Goal: Browse casually: Explore the website without a specific task or goal

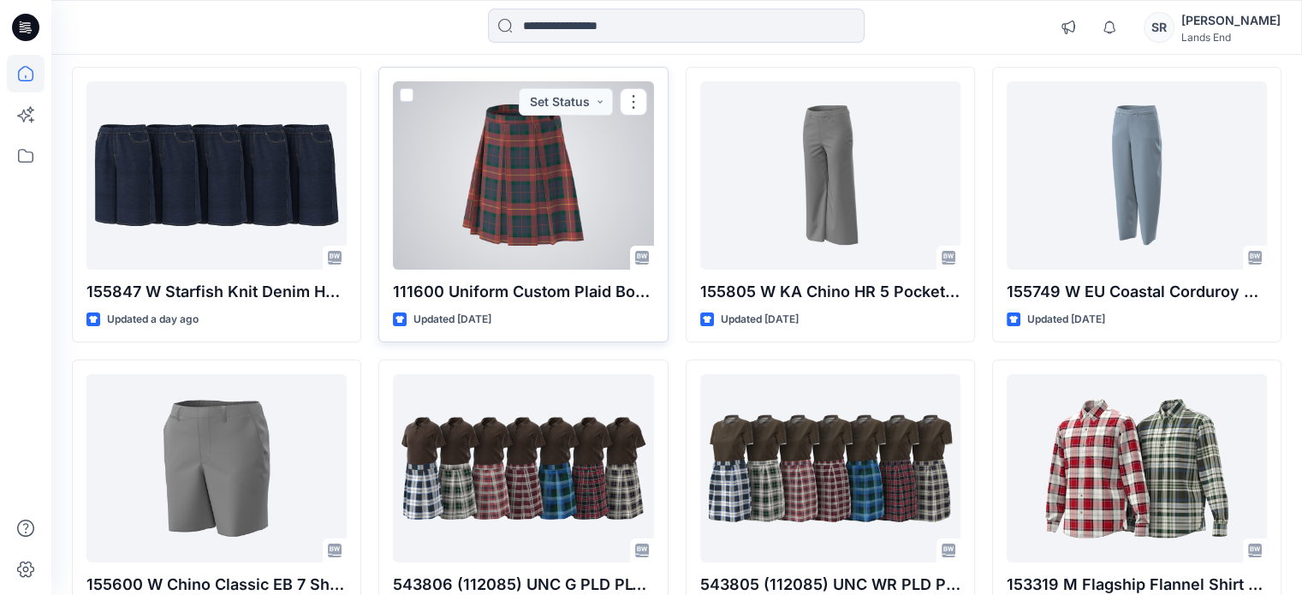
scroll to position [178, 0]
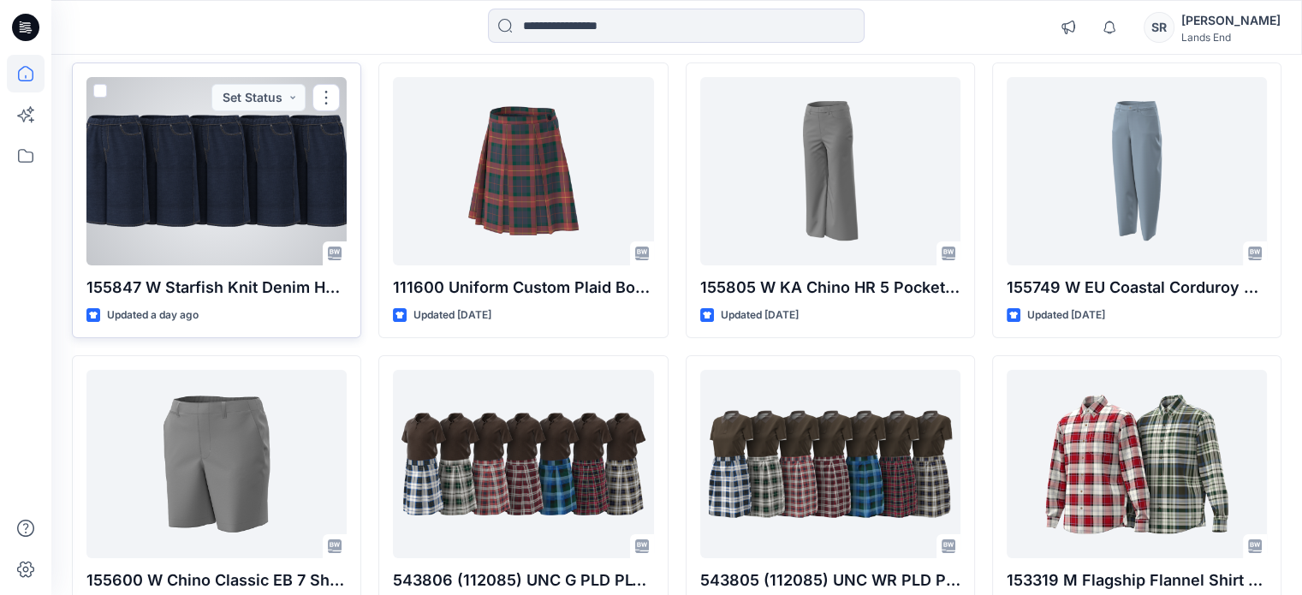
click at [291, 156] on div at bounding box center [216, 171] width 260 height 188
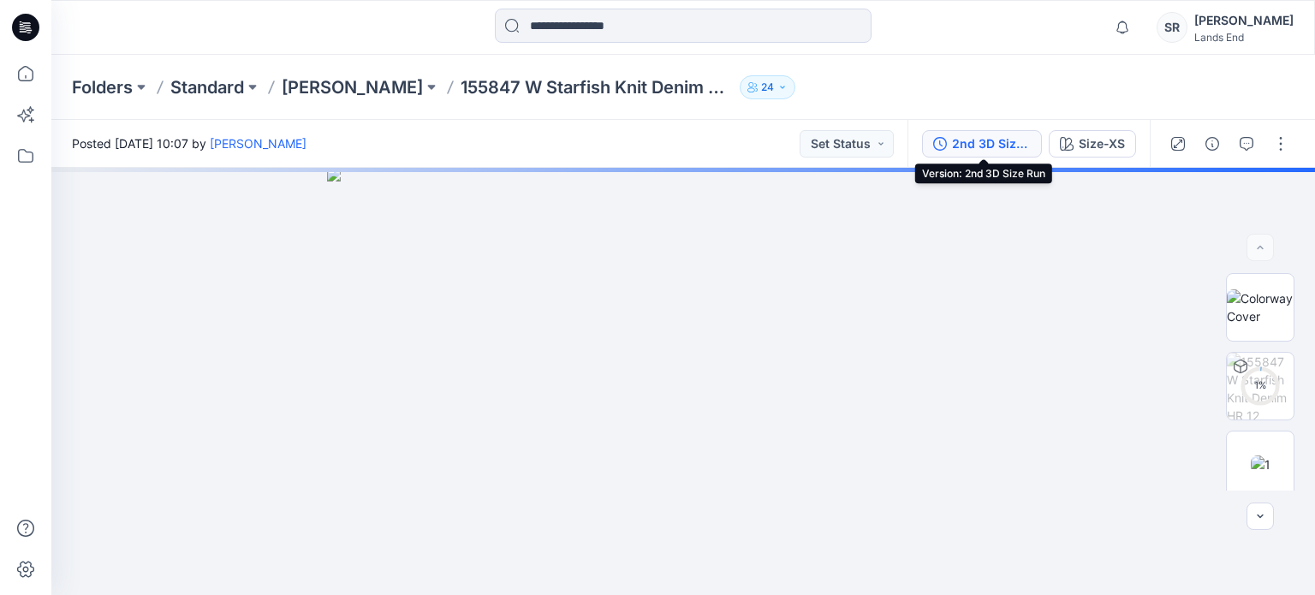
click at [1000, 139] on div "2nd 3D Size Run" at bounding box center [991, 143] width 79 height 19
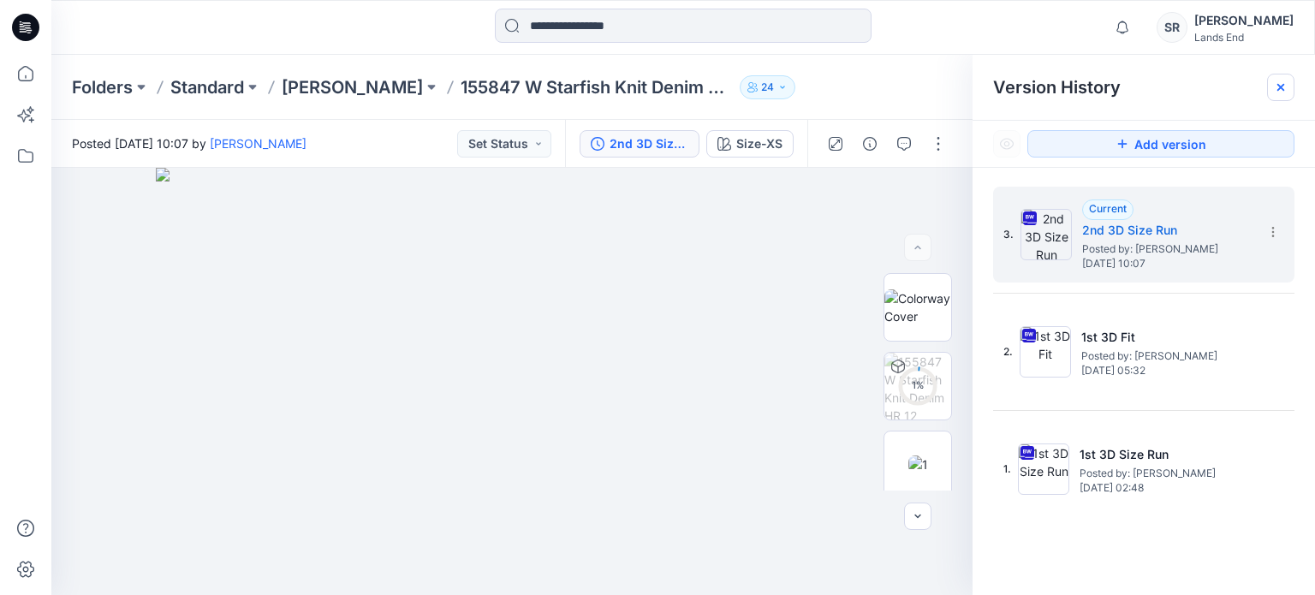
click at [1281, 88] on icon at bounding box center [1280, 87] width 7 height 7
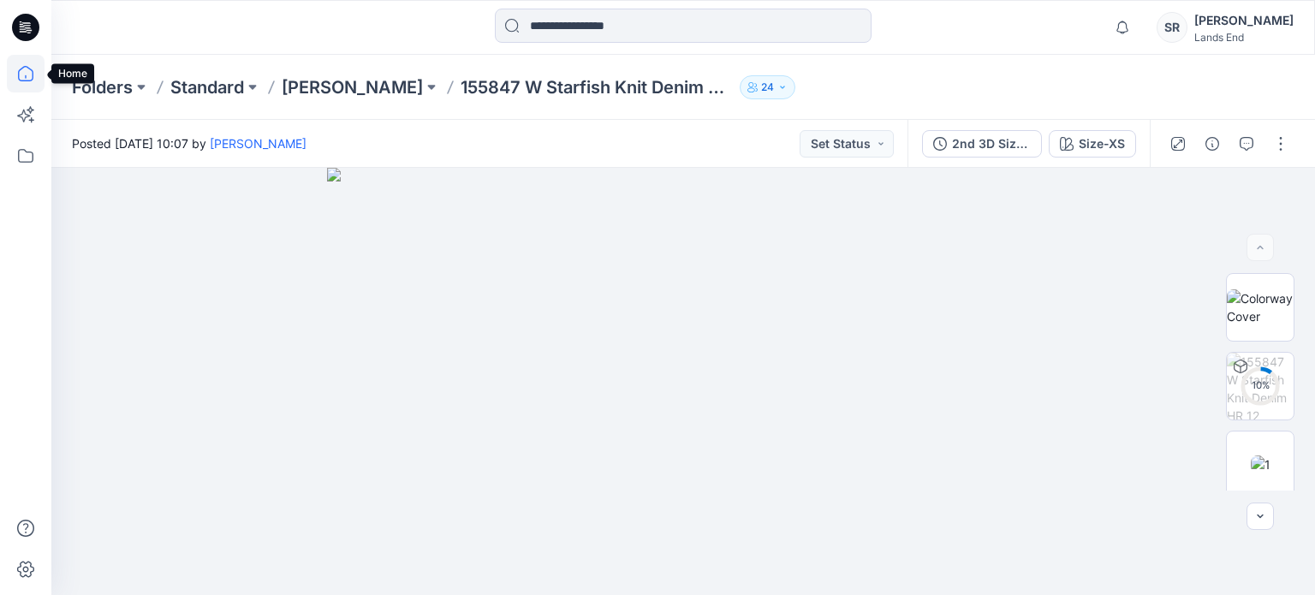
click at [26, 81] on icon at bounding box center [26, 74] width 38 height 38
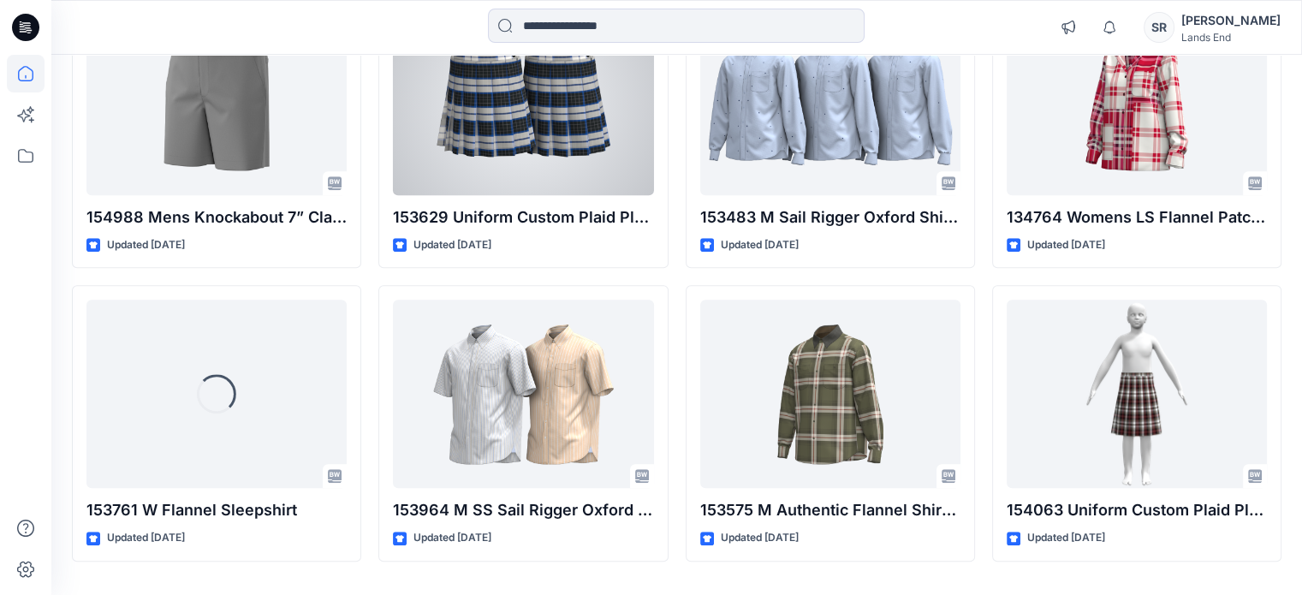
scroll to position [1467, 0]
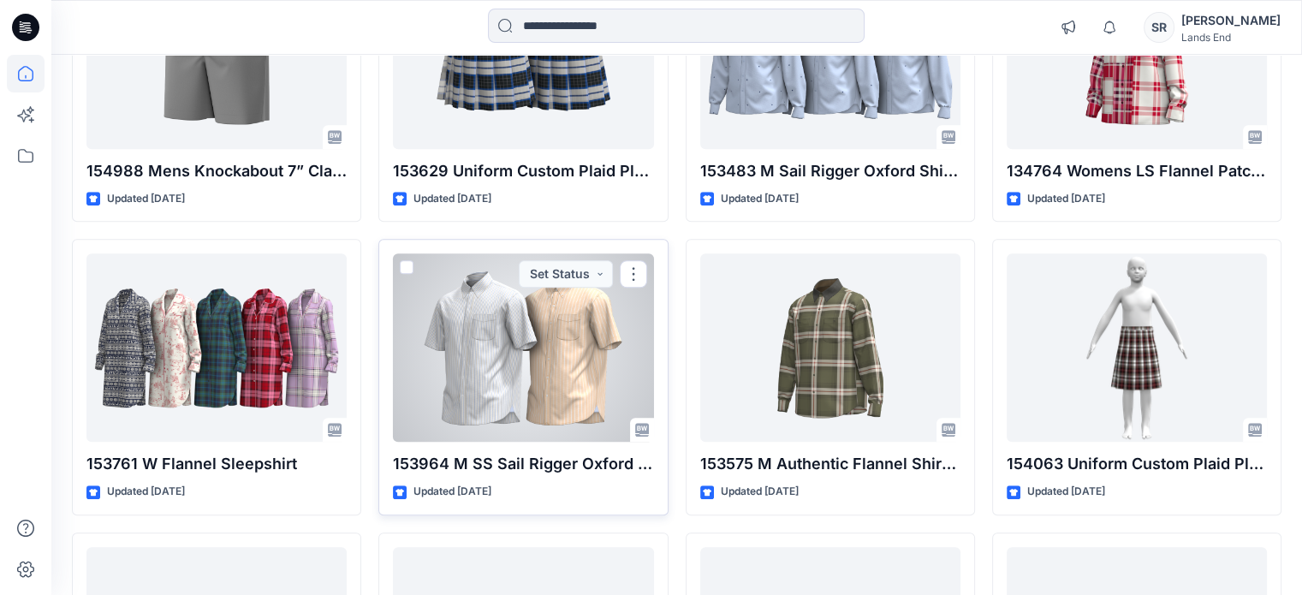
click at [592, 335] on div at bounding box center [523, 347] width 260 height 188
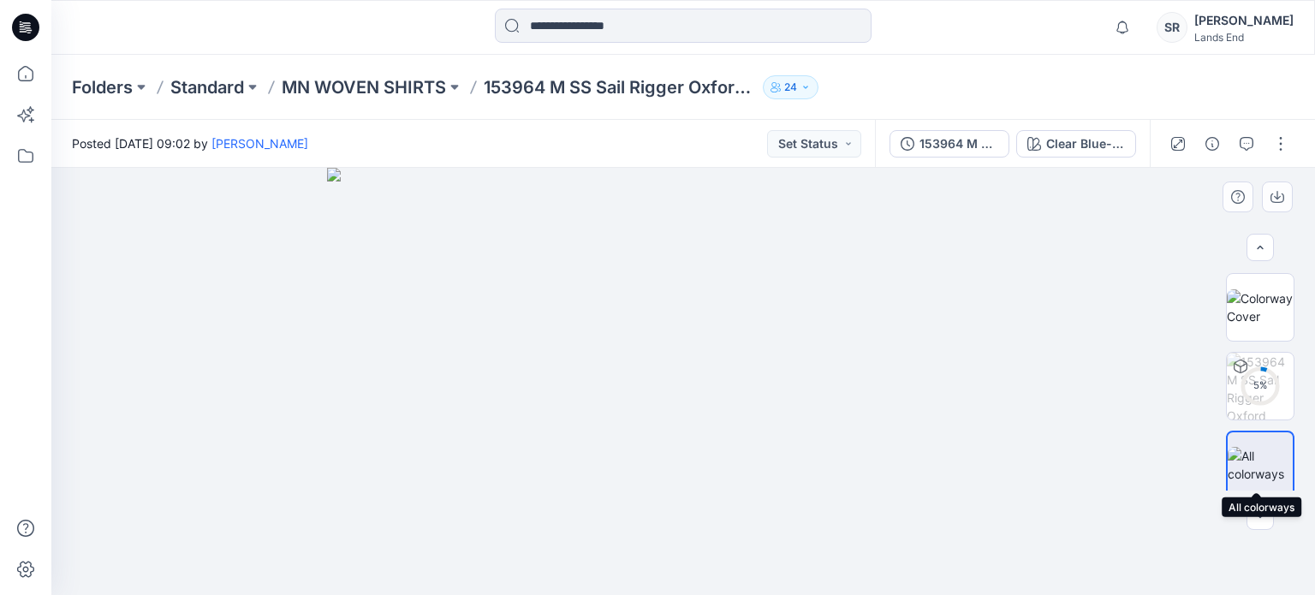
scroll to position [8, 0]
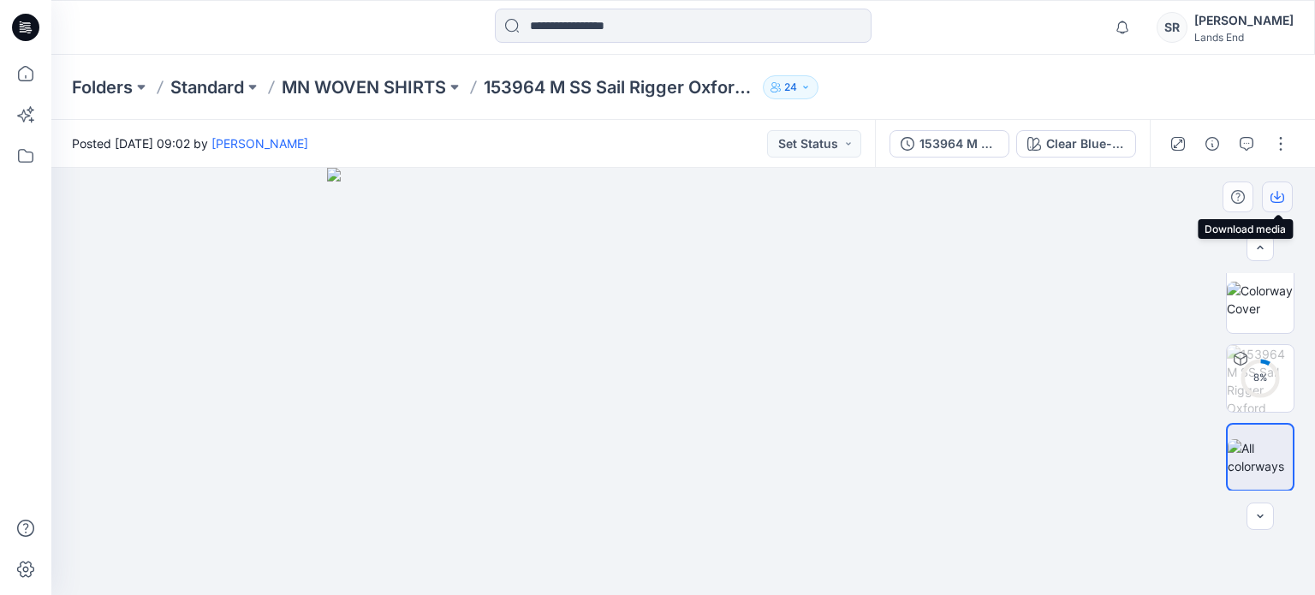
click at [1279, 193] on icon "button" at bounding box center [1277, 197] width 14 height 14
